Goal: Information Seeking & Learning: Learn about a topic

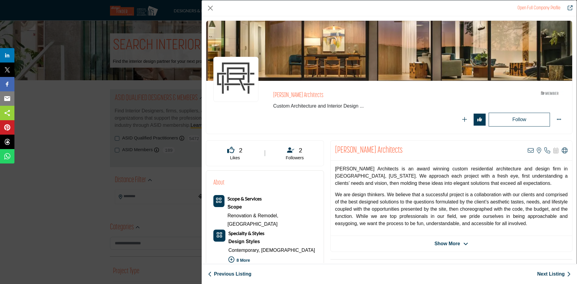
scroll to position [501, 0]
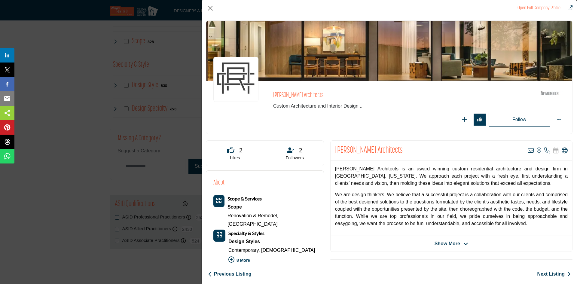
click at [164, 81] on div "Open Full Company Profile Clark Richardson Architects ASID Member who supports …" at bounding box center [288, 142] width 577 height 284
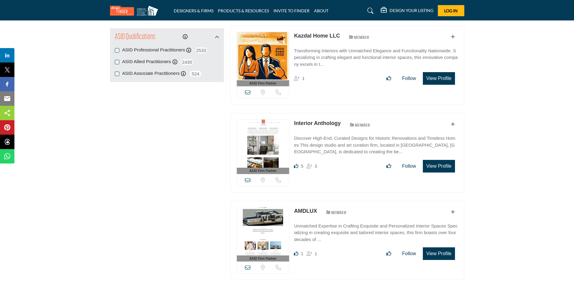
scroll to position [669, 0]
click at [445, 164] on button "View Profile" at bounding box center [439, 165] width 32 height 13
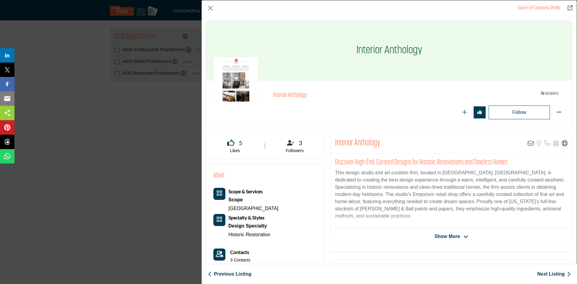
click at [144, 59] on div "Open Full Company Profile Interior Anthology ASID Member who supports and impac…" at bounding box center [288, 142] width 577 height 284
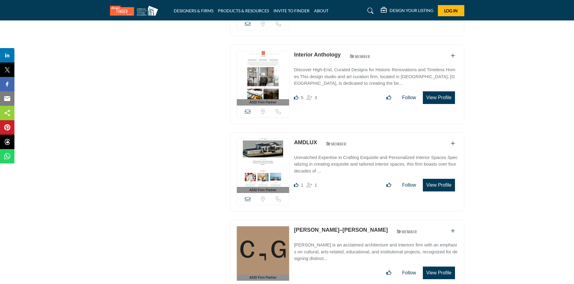
scroll to position [737, 0]
click at [438, 180] on button "View Profile" at bounding box center [439, 184] width 32 height 13
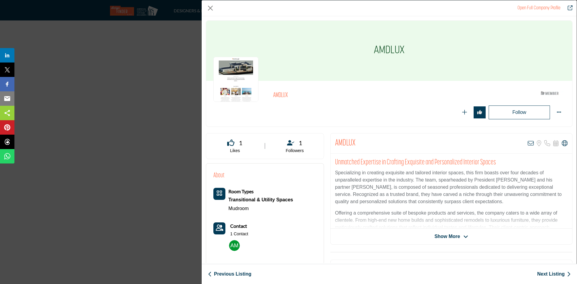
click at [156, 84] on div "Open Full Company Profile AMDLUX ASID Member who supports and impacts the Inter…" at bounding box center [288, 142] width 577 height 284
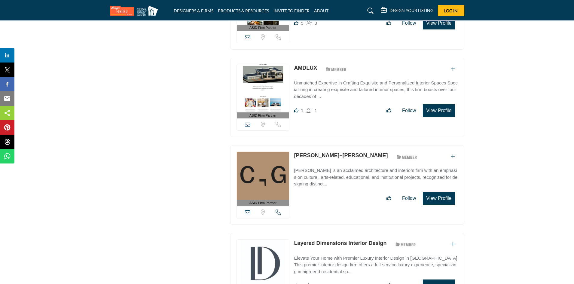
scroll to position [796, 0]
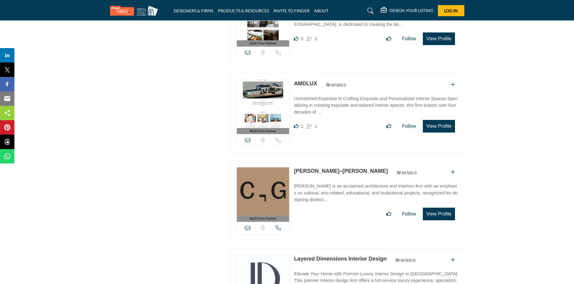
click at [438, 210] on button "View Profile" at bounding box center [439, 214] width 32 height 13
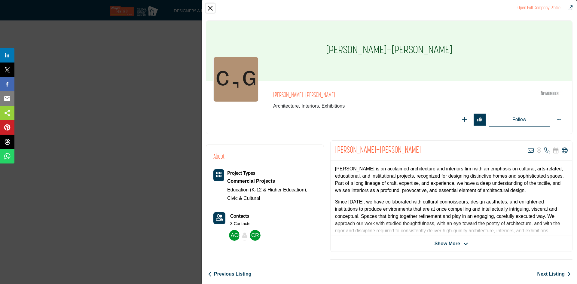
click at [206, 6] on button "Close" at bounding box center [210, 8] width 9 height 9
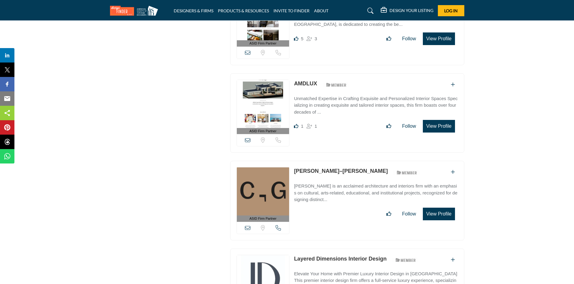
click at [267, 190] on img at bounding box center [263, 191] width 53 height 48
